Goal: Information Seeking & Learning: Learn about a topic

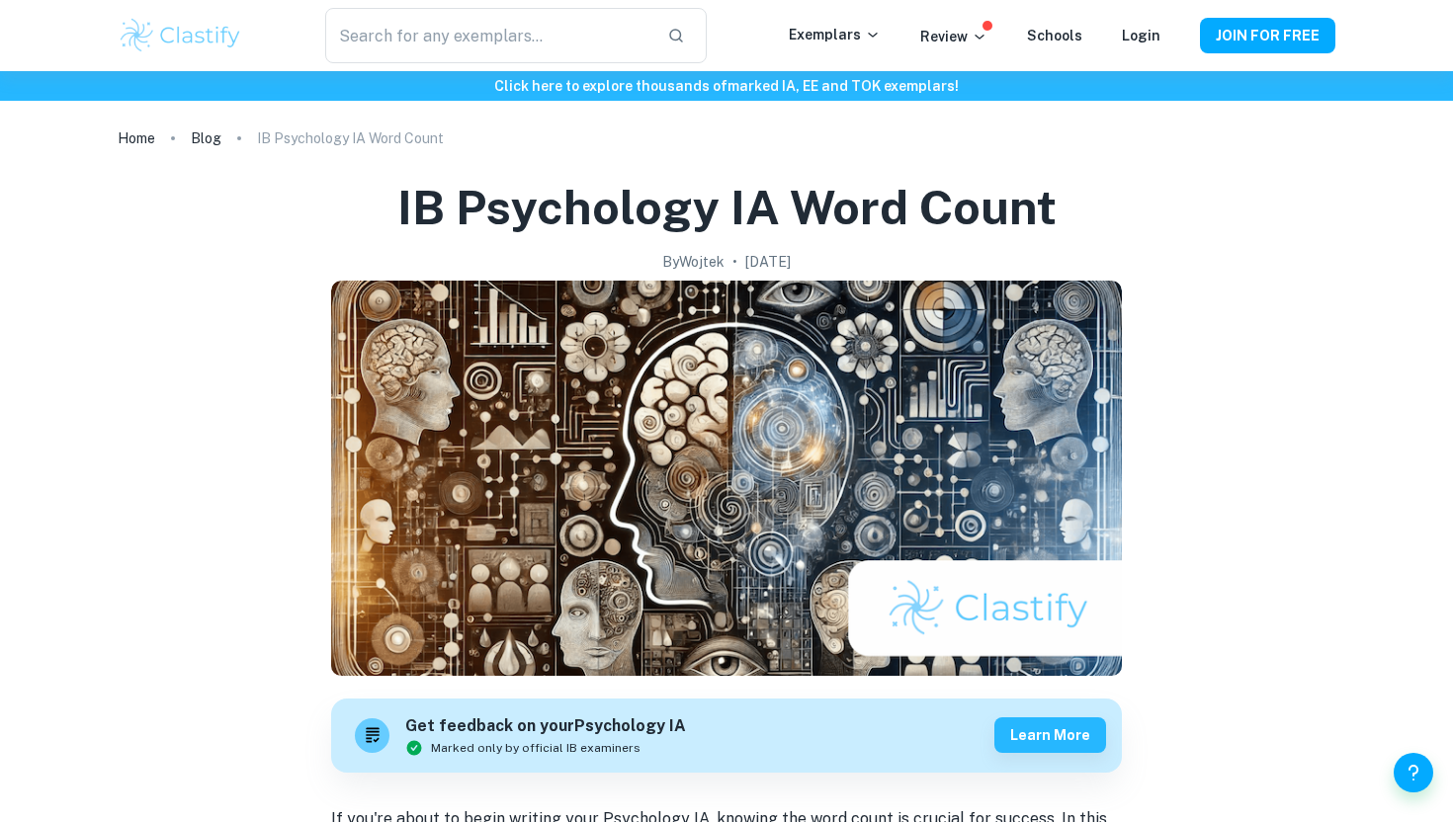
scroll to position [848, 0]
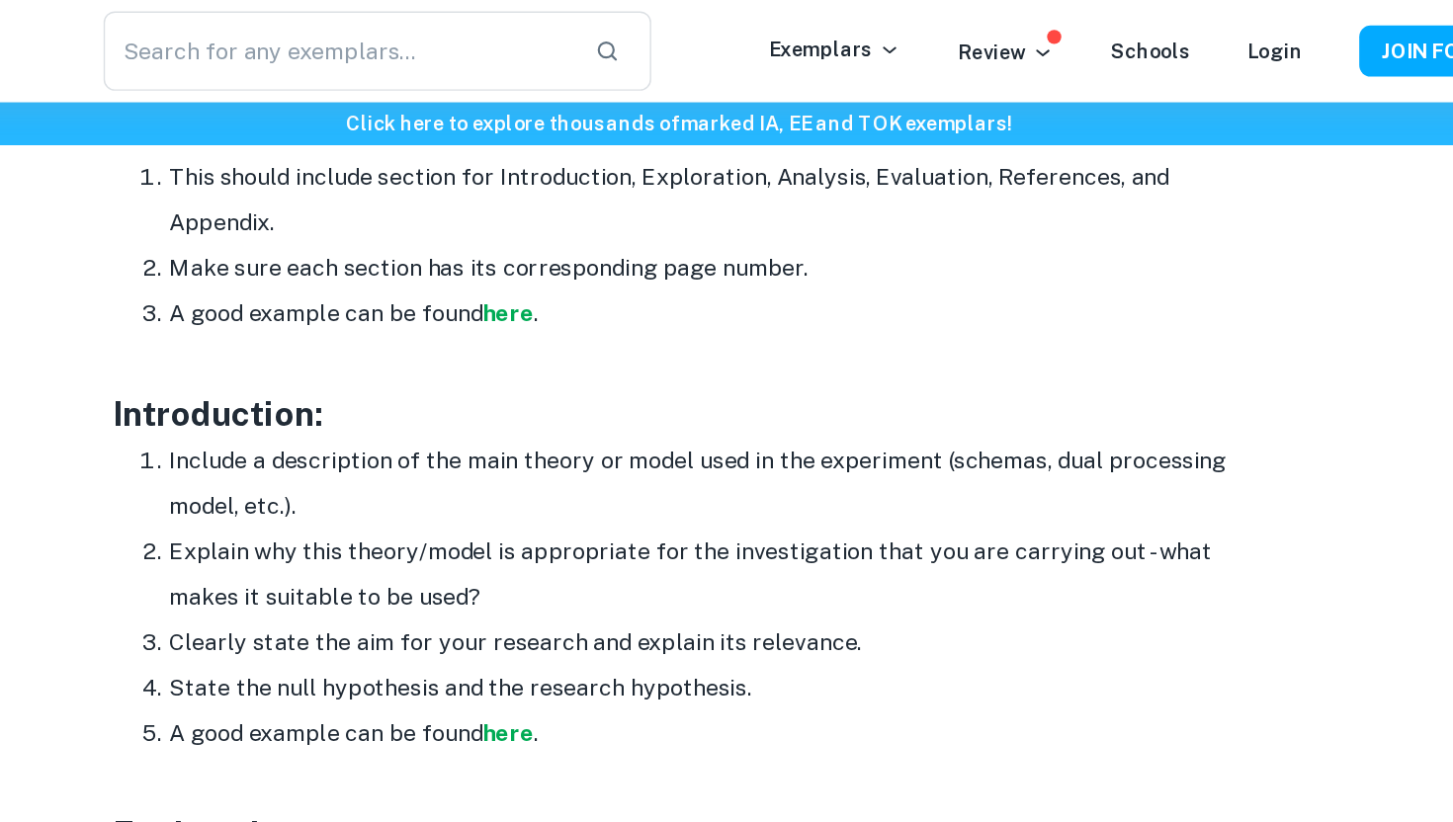
scroll to position [1277, 0]
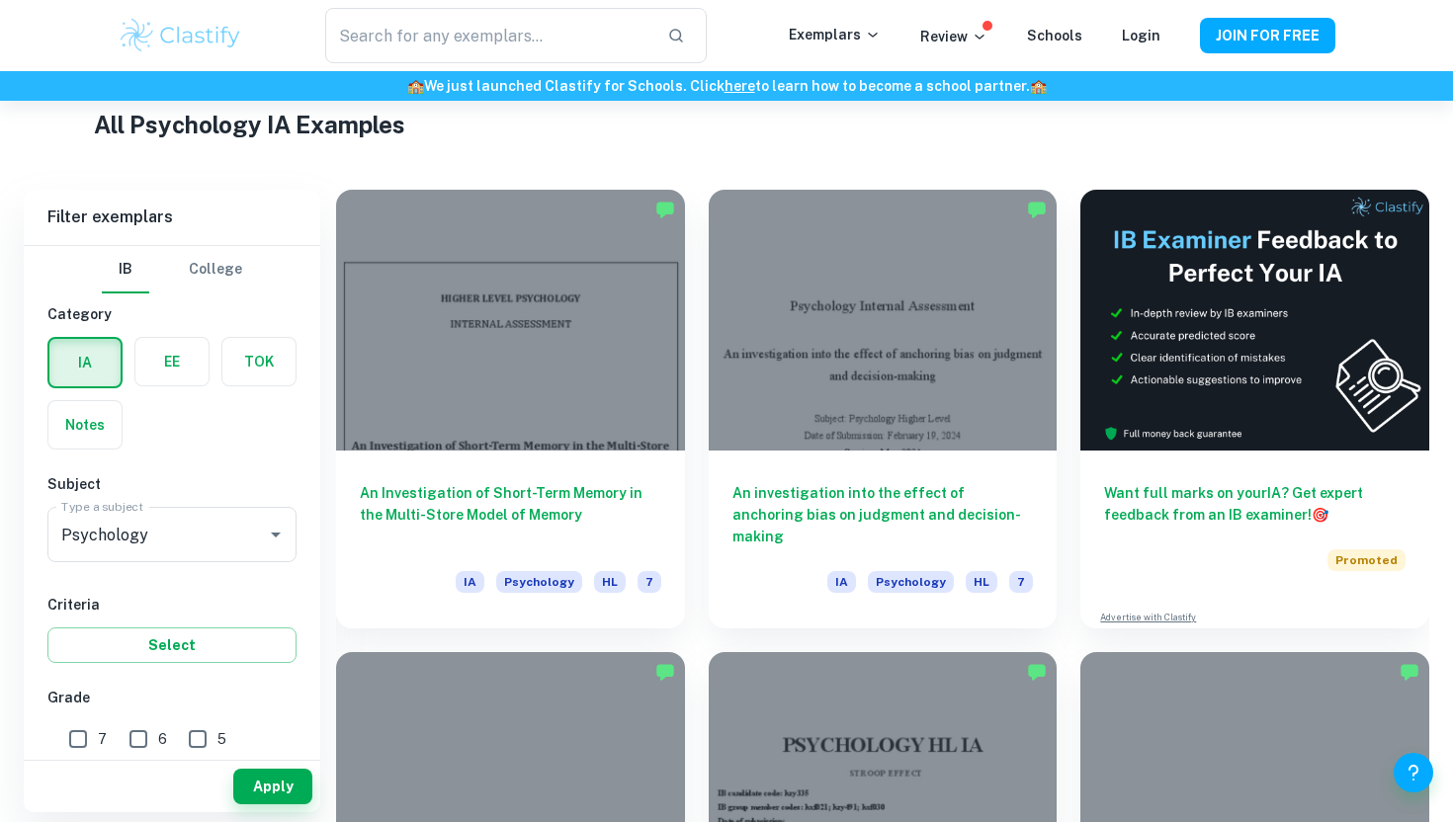
scroll to position [414, 0]
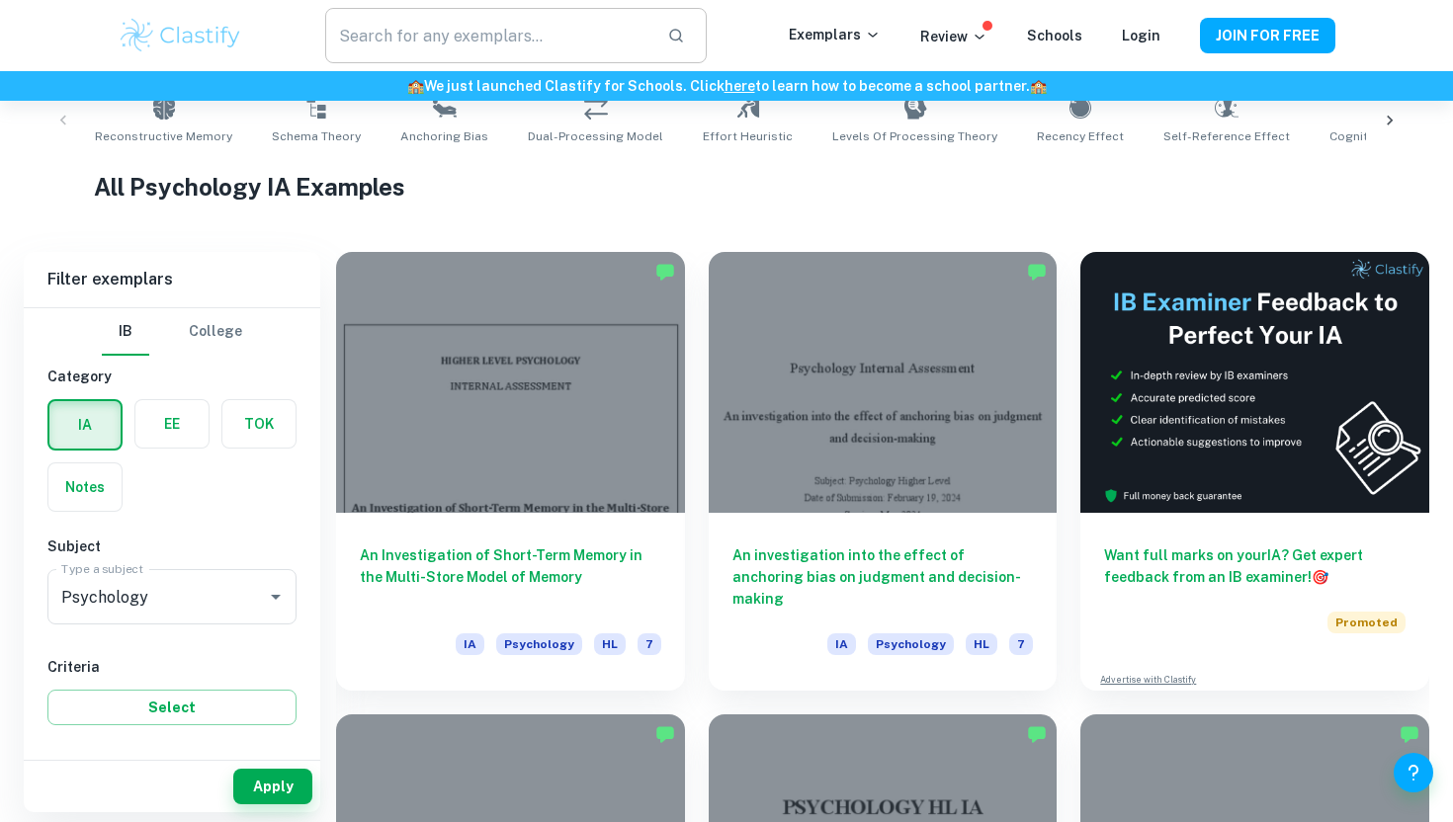
click at [383, 16] on input "text" at bounding box center [488, 35] width 326 height 55
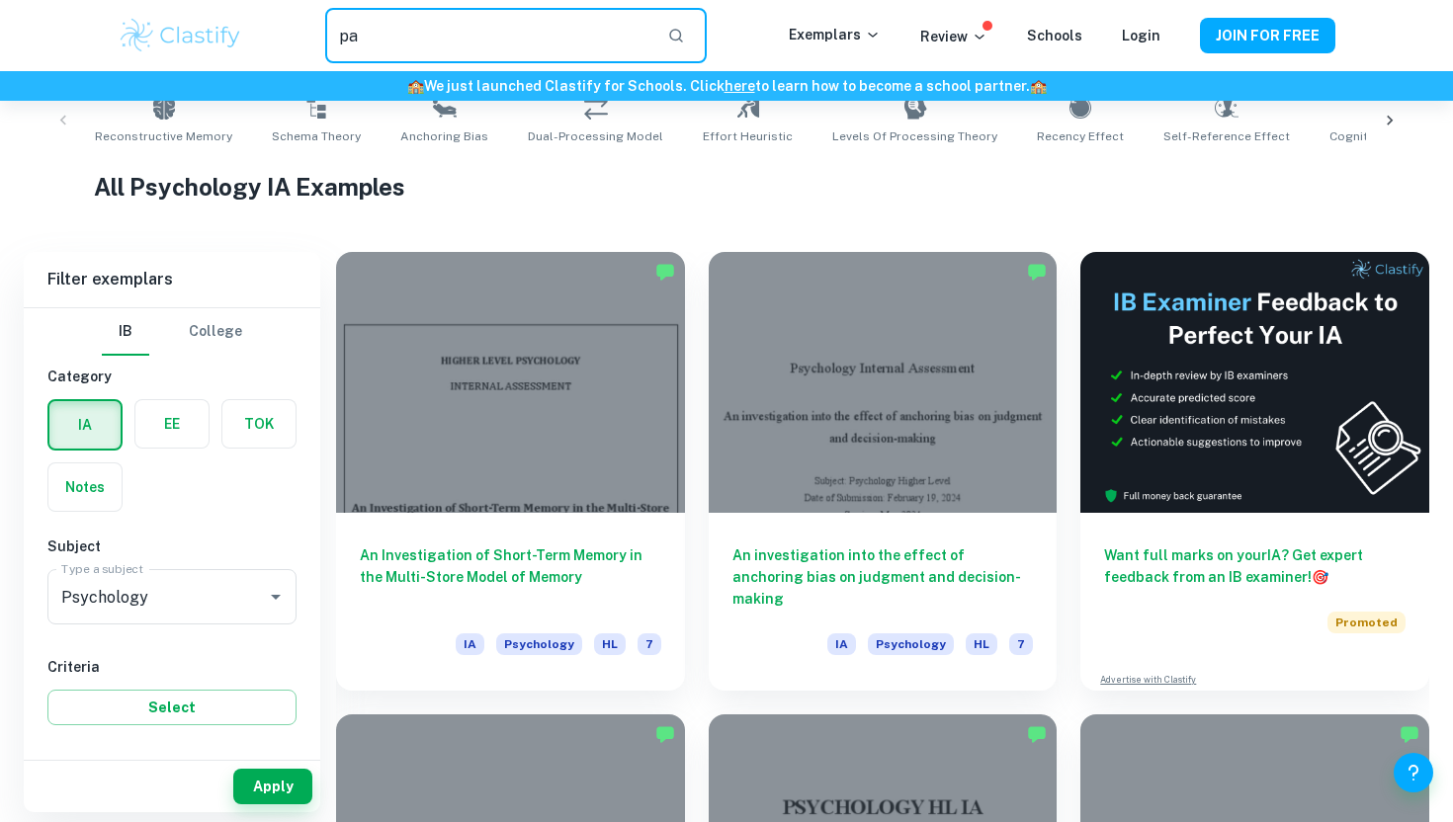
type input "p"
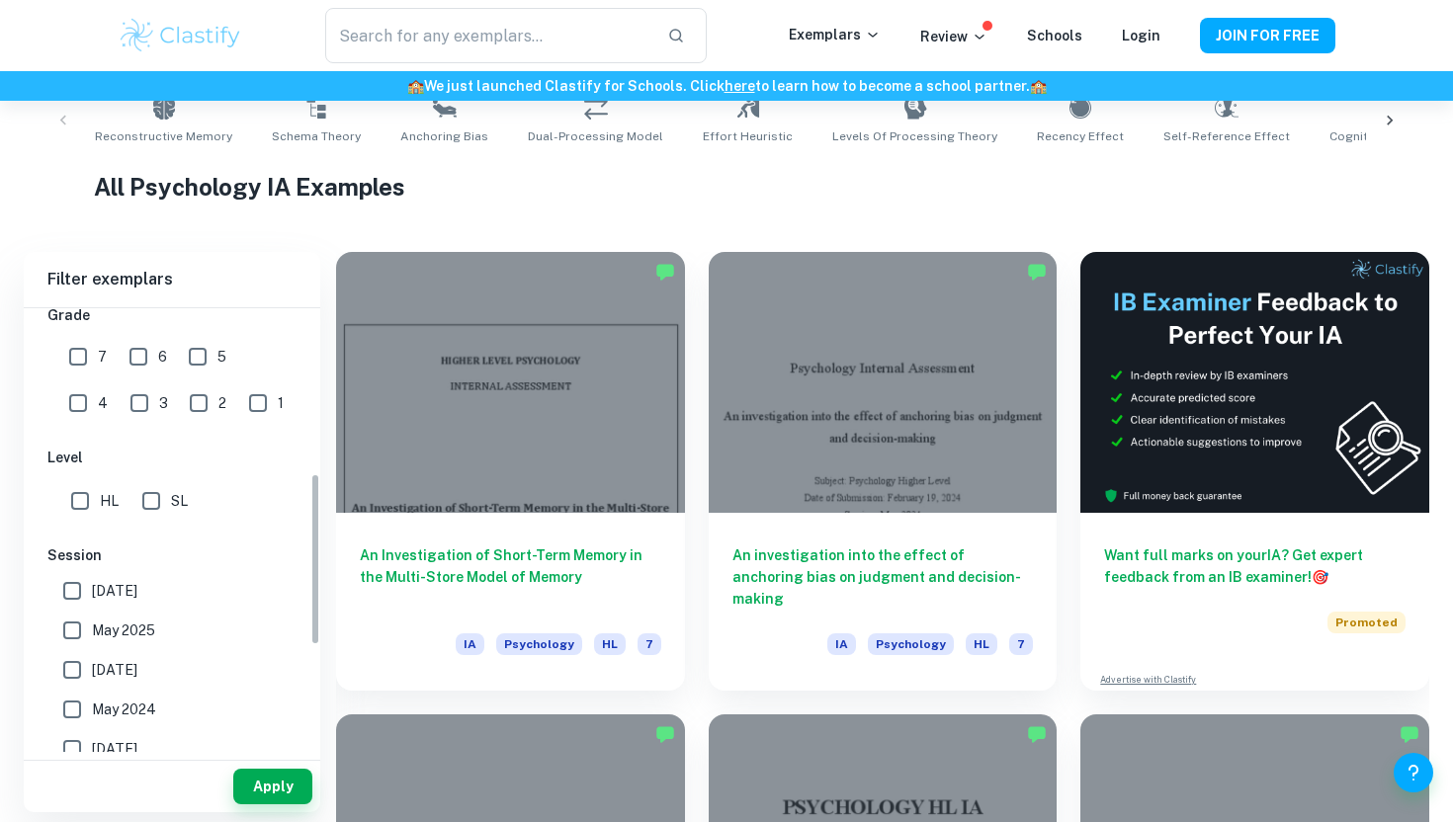
scroll to position [425, 0]
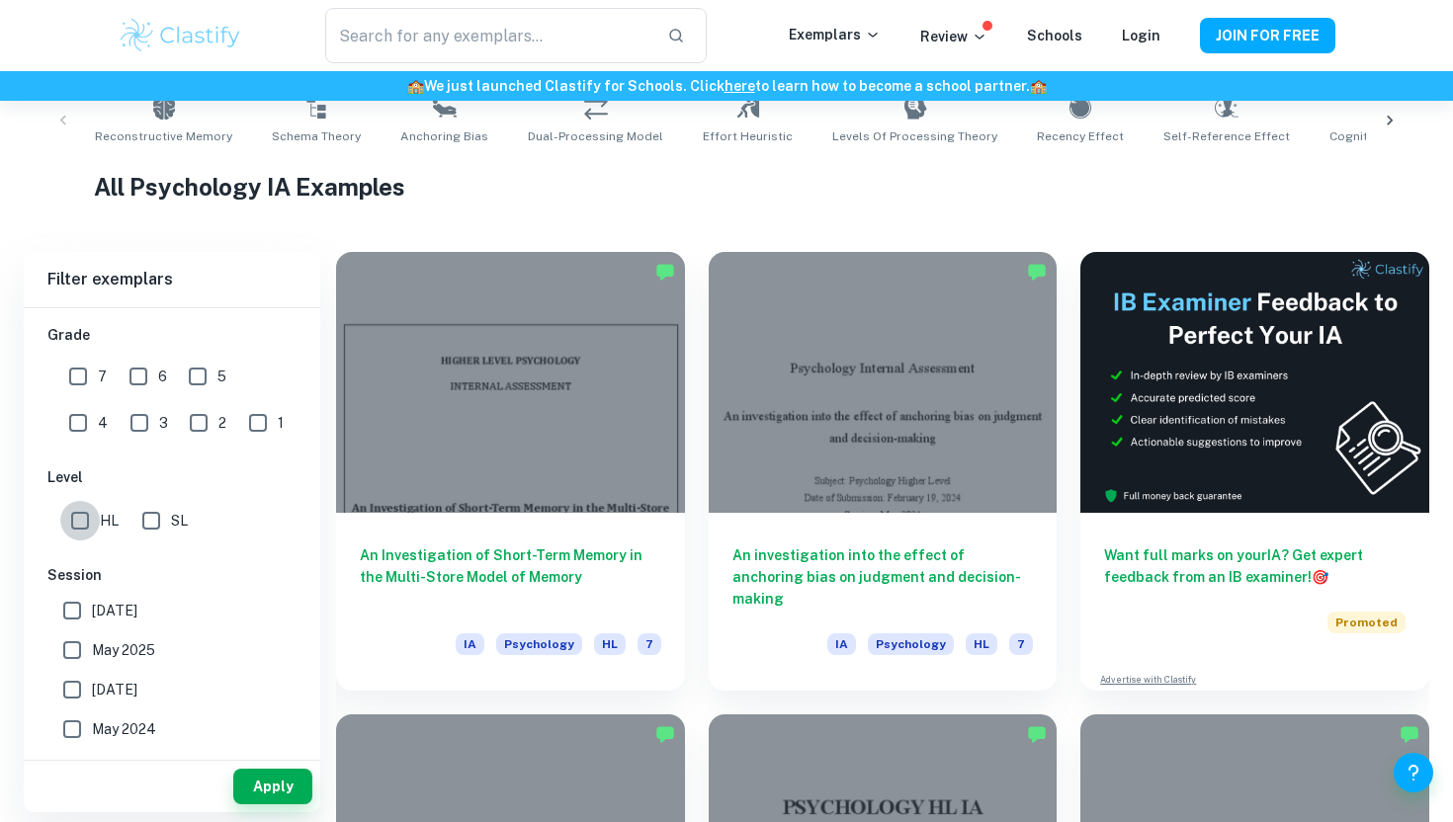
click at [75, 515] on input "HL" at bounding box center [80, 521] width 40 height 40
checkbox input "true"
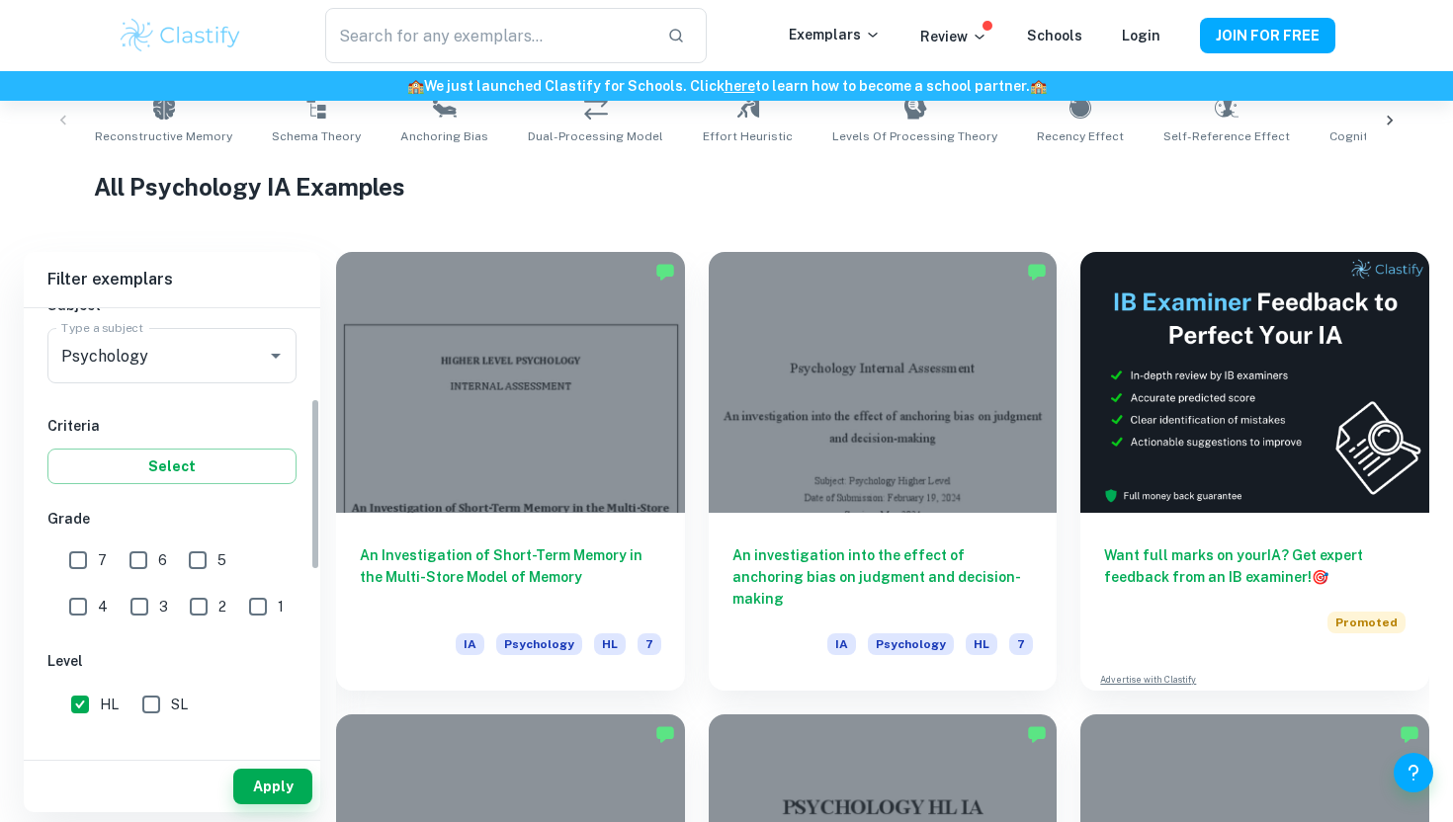
scroll to position [233, 0]
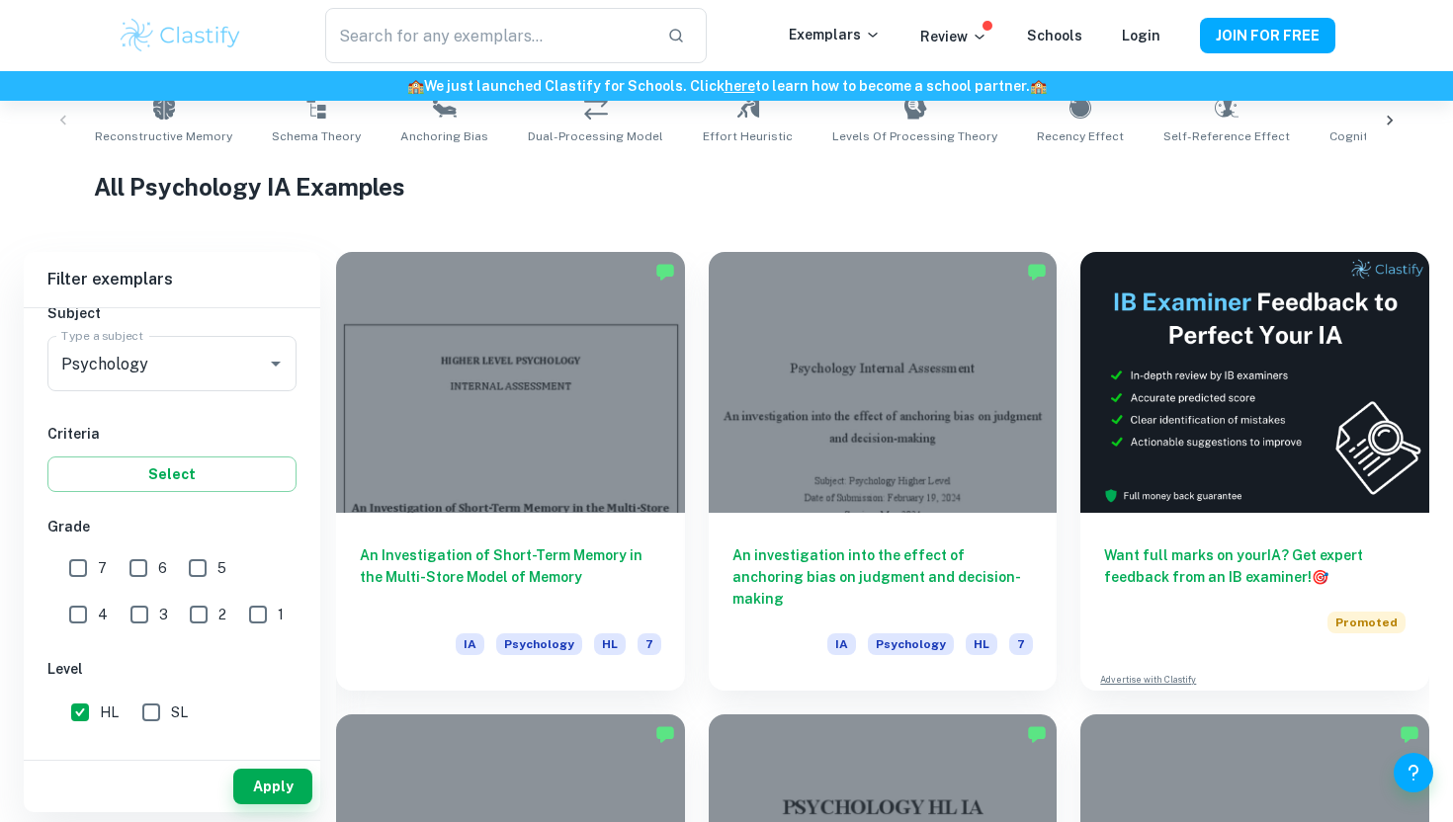
click at [74, 556] on input "7" at bounding box center [78, 569] width 40 height 40
checkbox input "true"
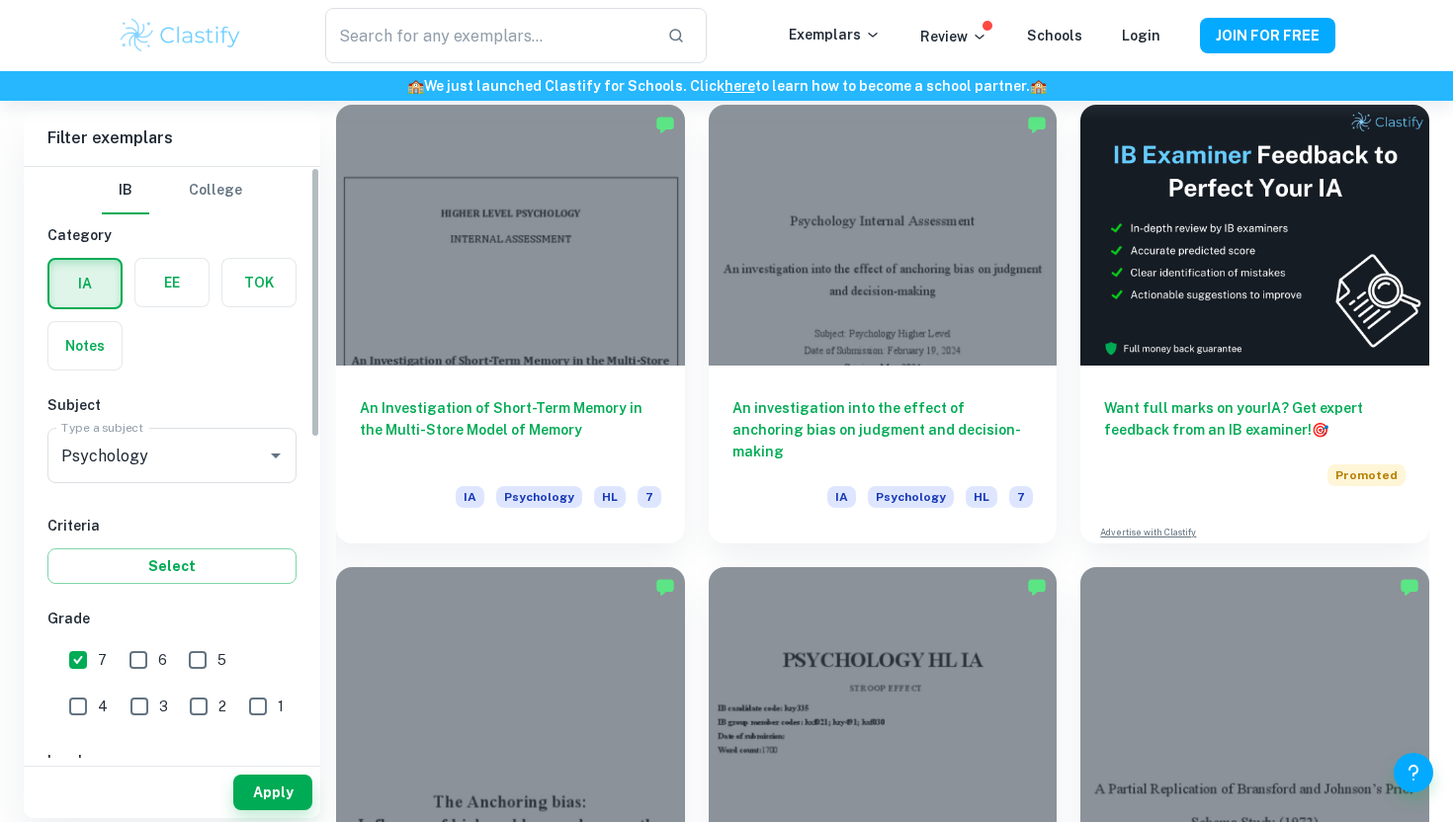
scroll to position [604, 0]
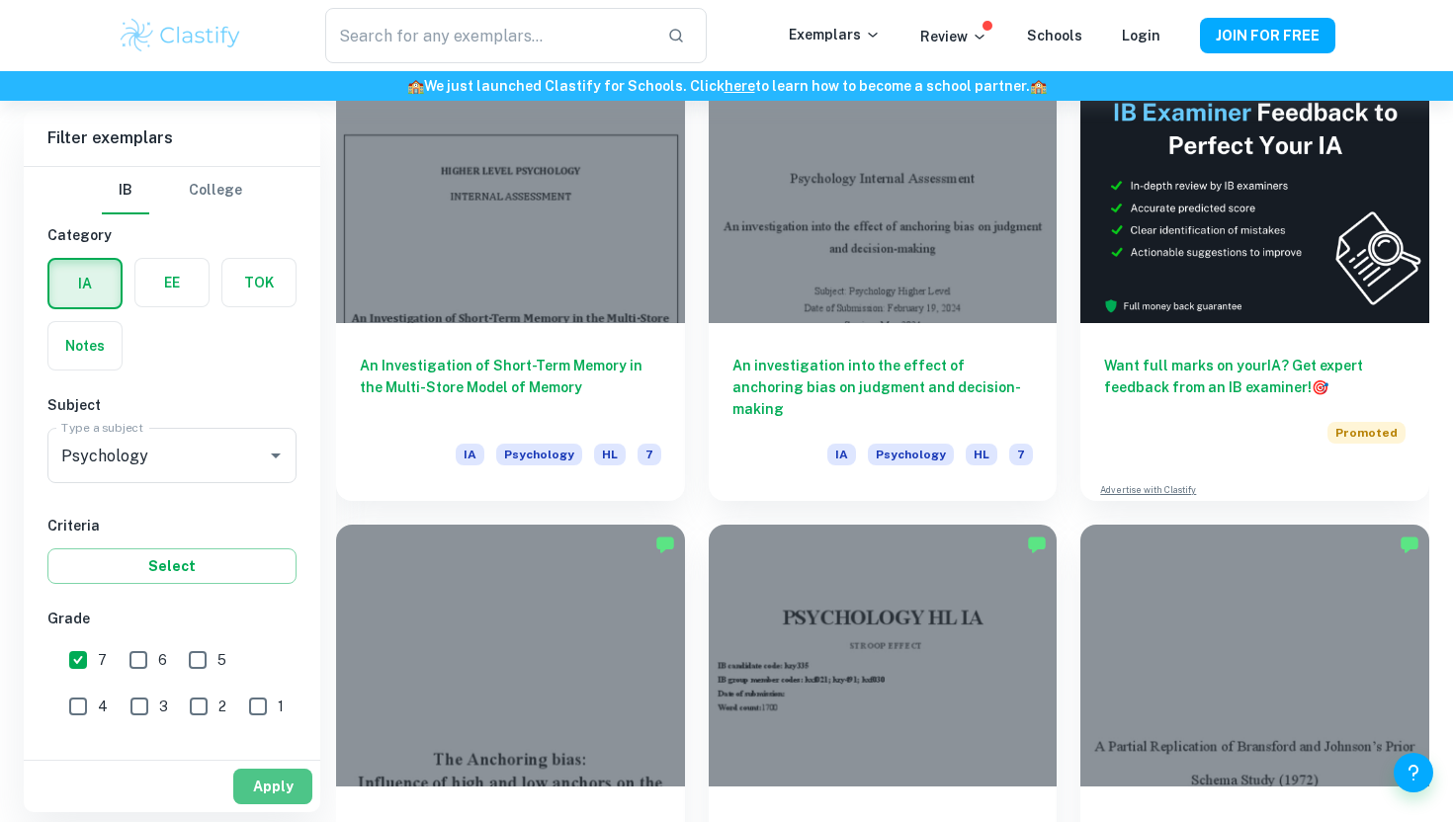
click at [263, 773] on button "Apply" at bounding box center [272, 787] width 79 height 36
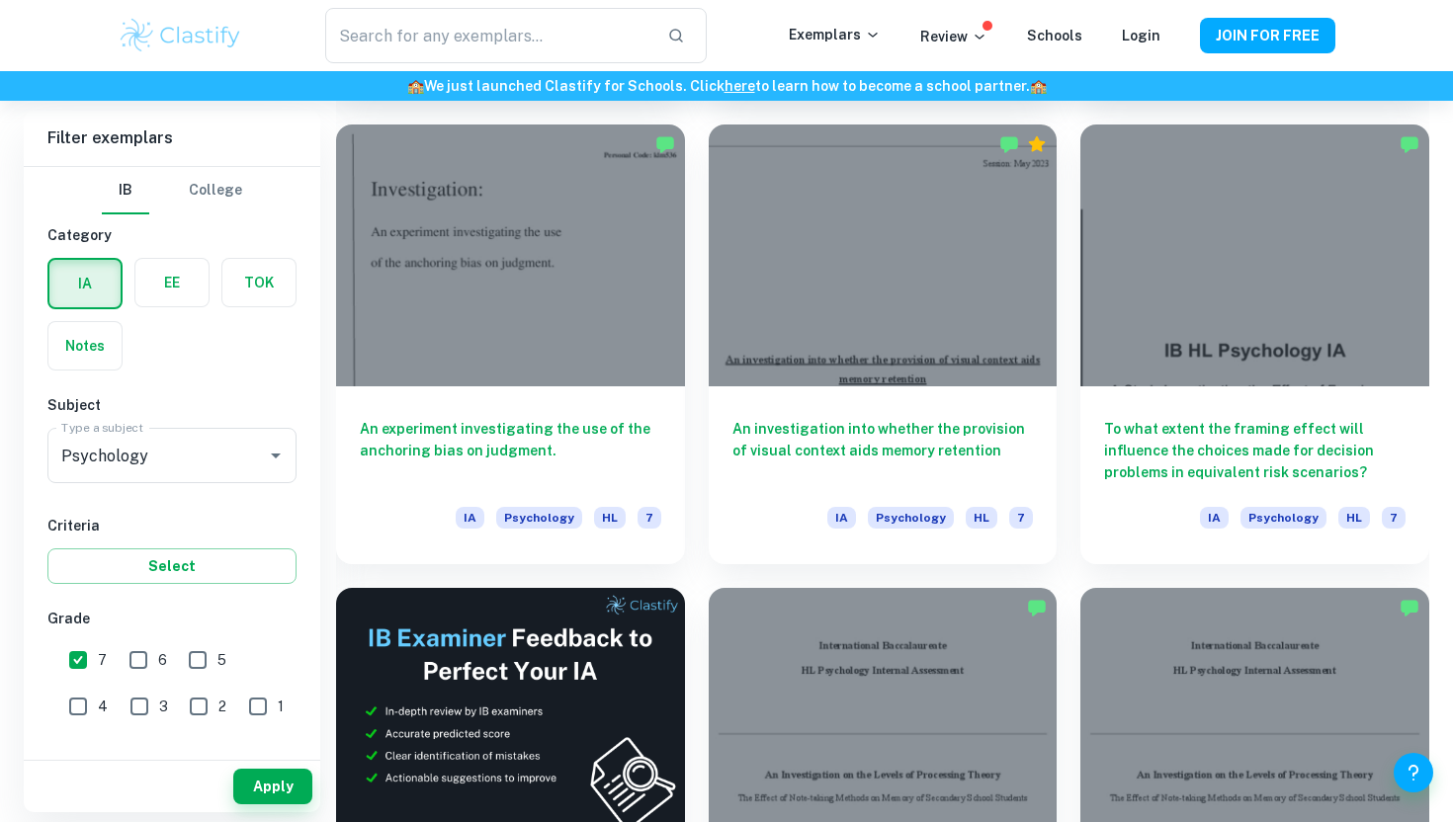
scroll to position [3177, 0]
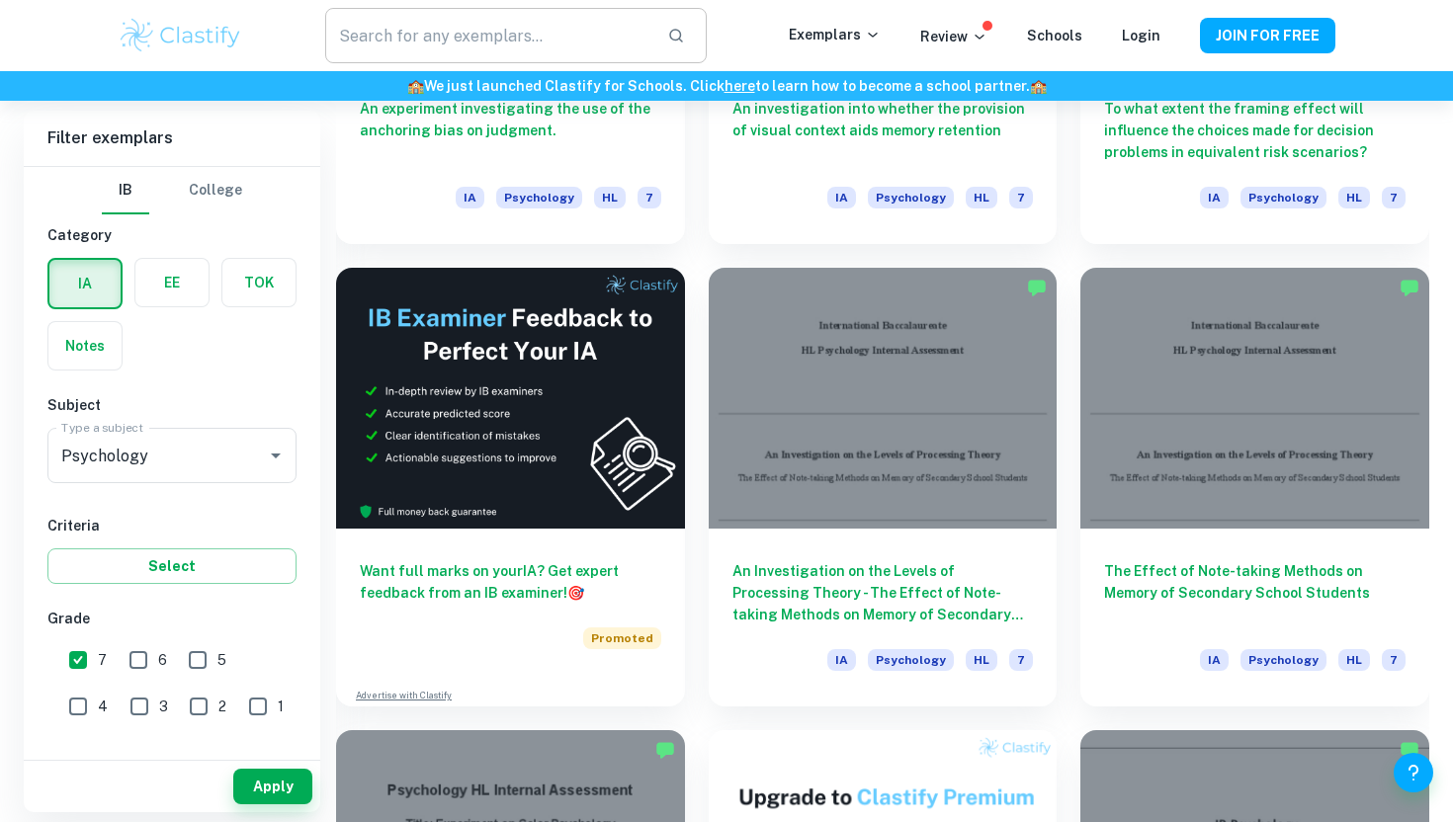
click at [502, 38] on input "text" at bounding box center [488, 35] width 326 height 55
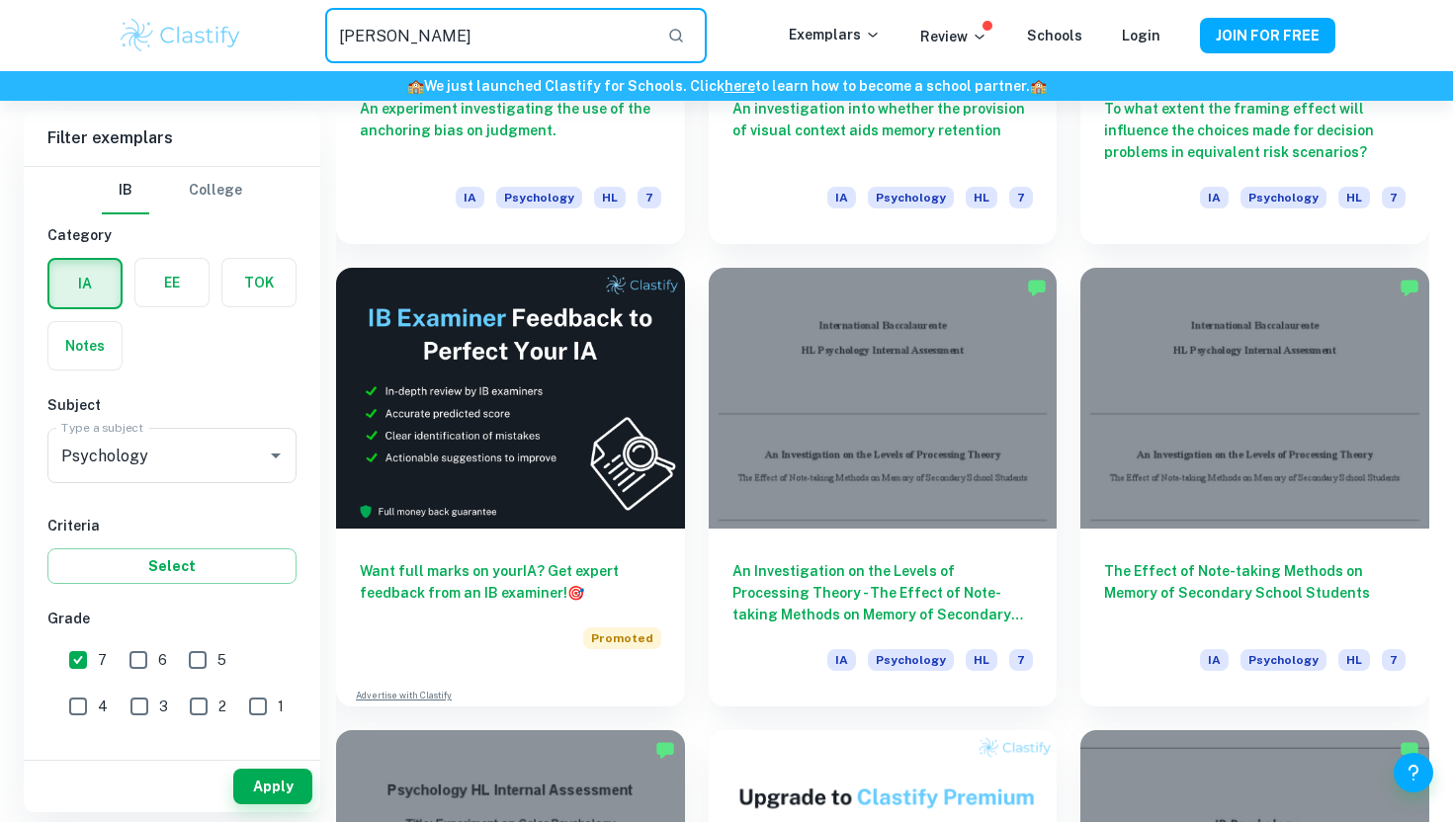
type input "[PERSON_NAME]"
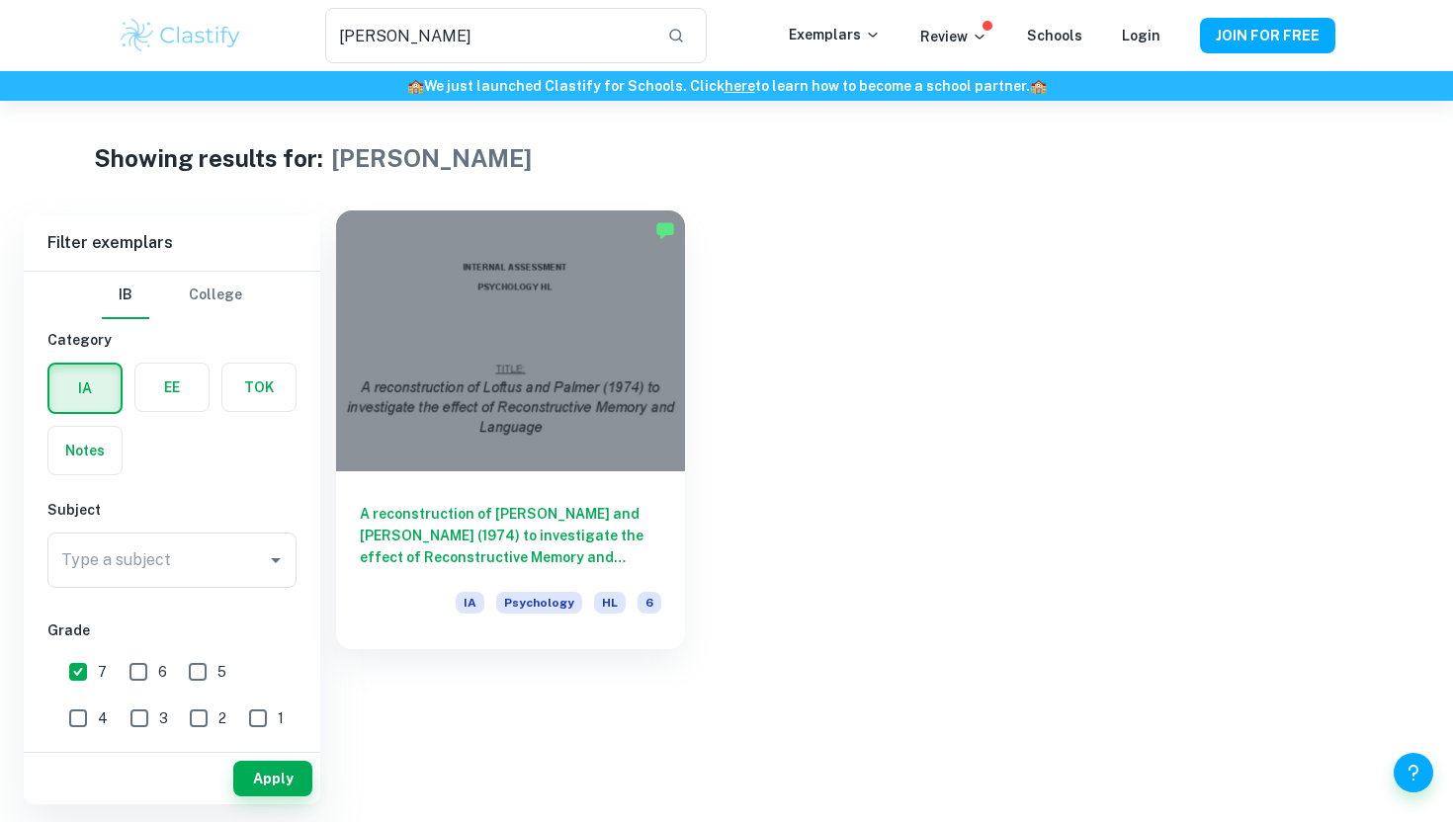
click at [456, 271] on div at bounding box center [510, 341] width 349 height 261
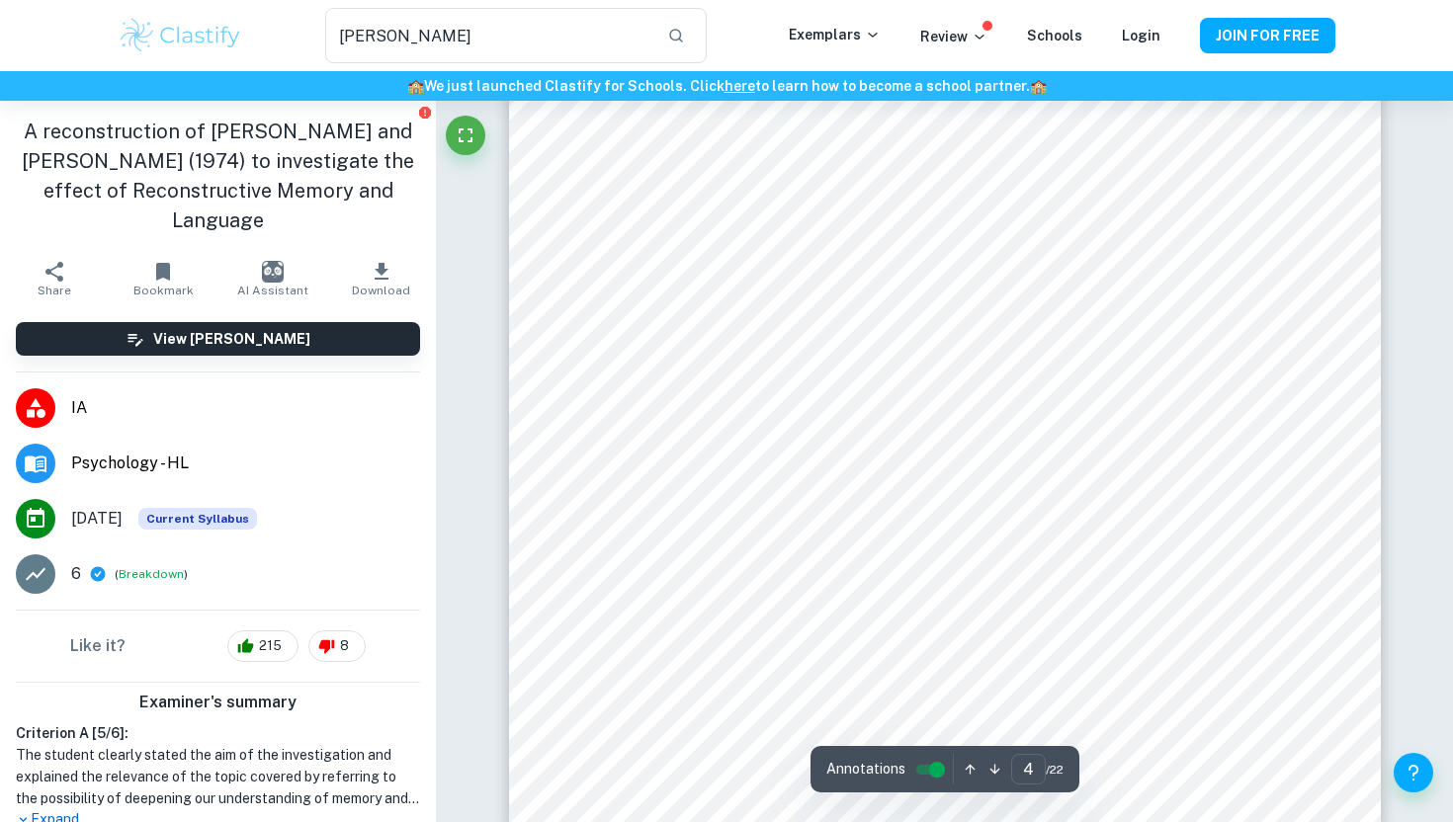
scroll to position [4113, 0]
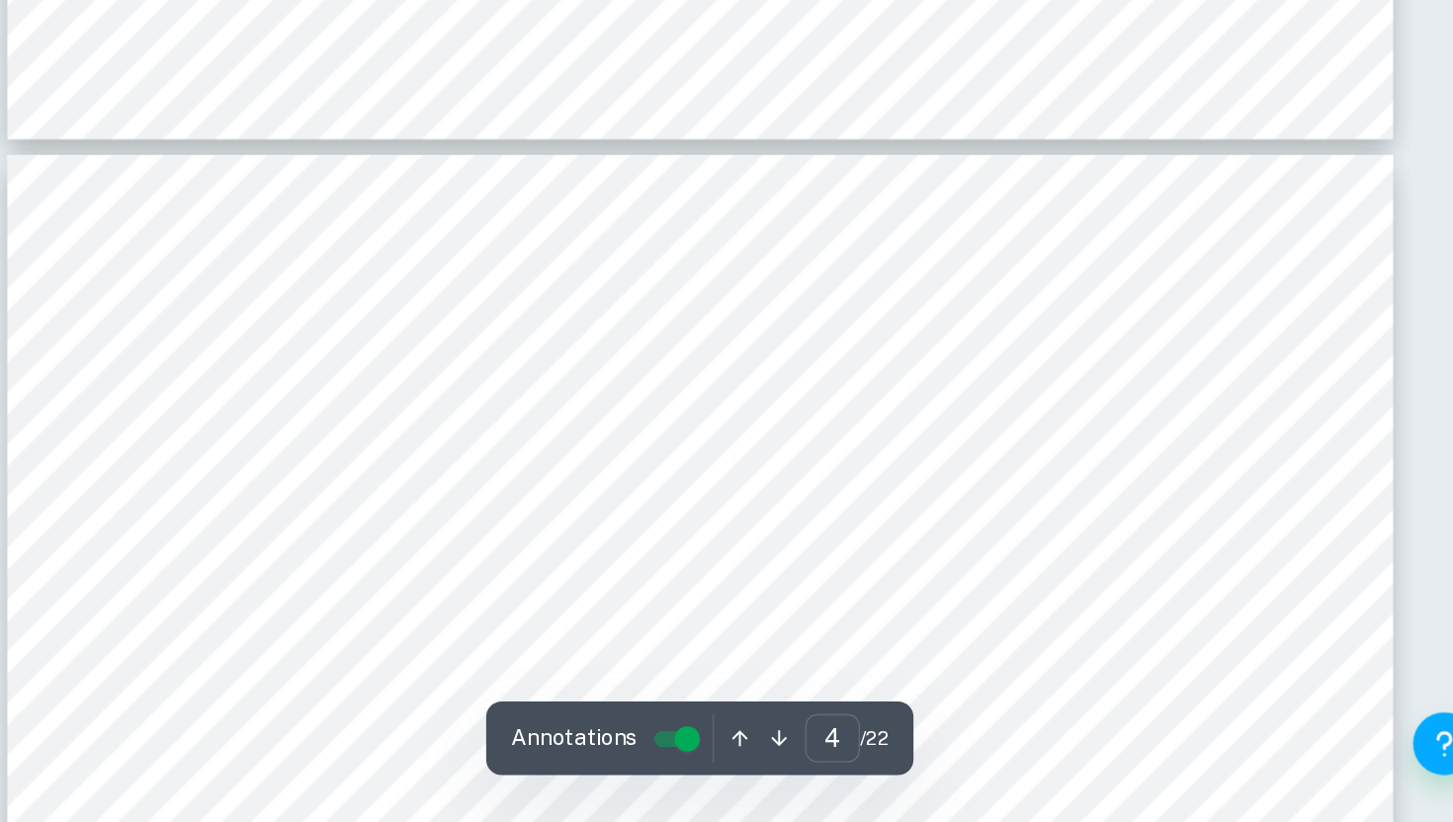
type input "5"
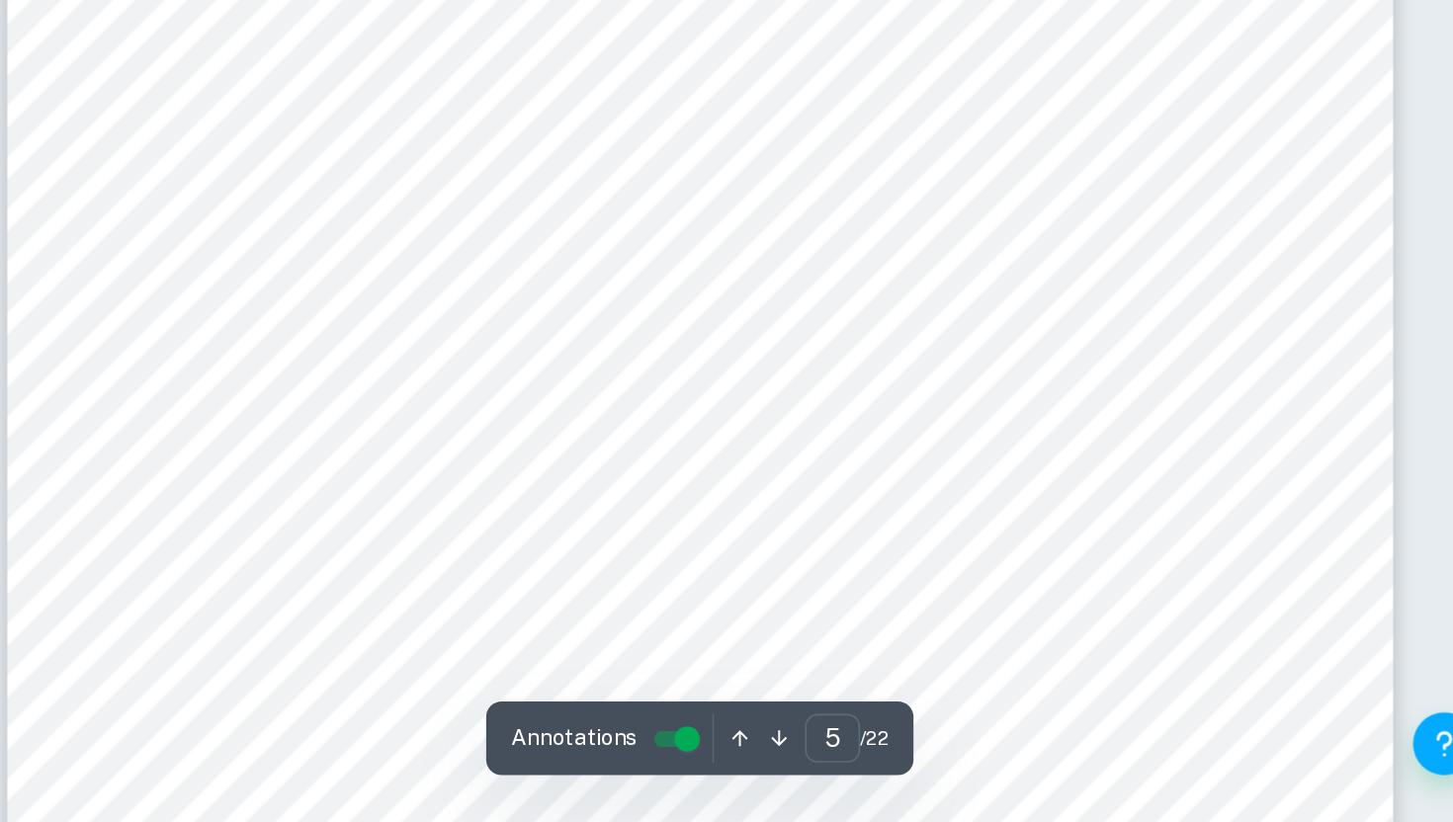
scroll to position [4928, 0]
